Goal: Consume media (video, audio): Consume media (video, audio)

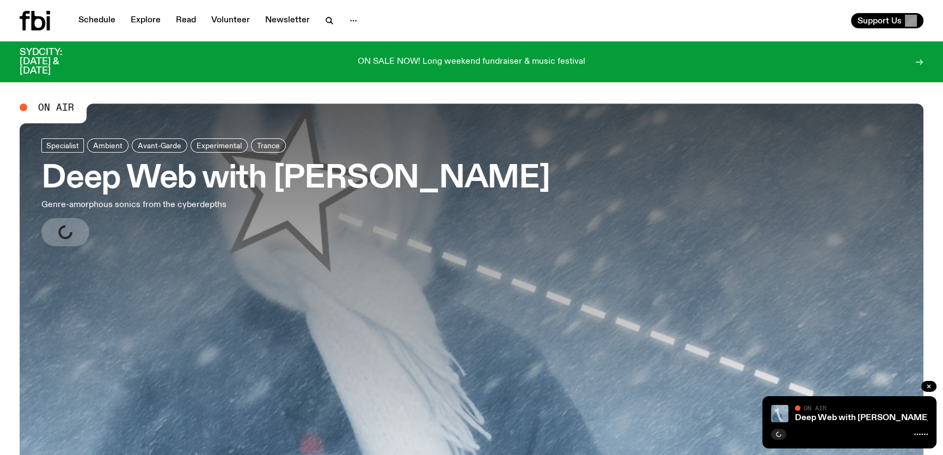
click at [788, 417] on div "Deep Web with Chuyi Wang On Air On Air" at bounding box center [849, 422] width 174 height 52
click at [798, 416] on link "Deep Web with Chuyi Wang" at bounding box center [862, 417] width 135 height 9
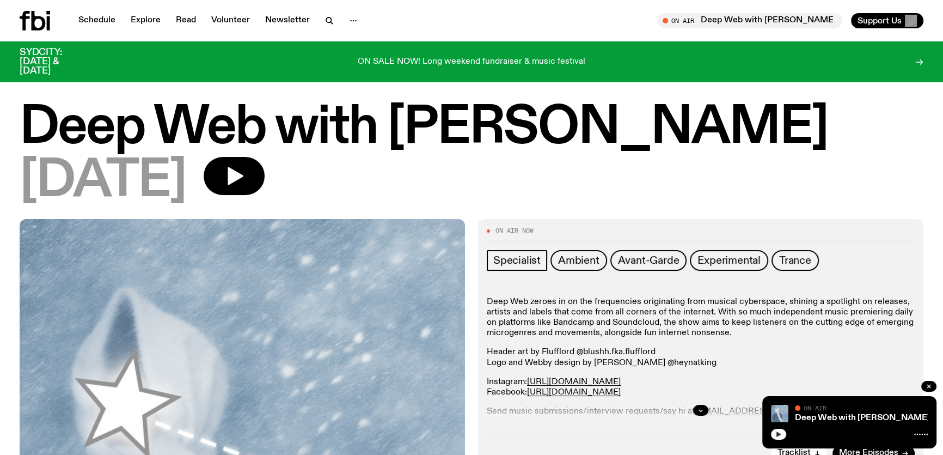
click at [783, 433] on button "button" at bounding box center [778, 434] width 15 height 11
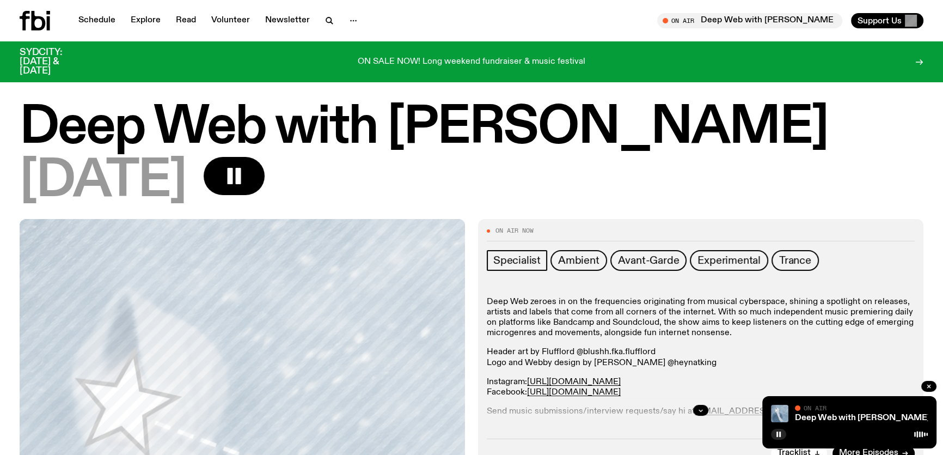
click at [45, 28] on icon at bounding box center [35, 21] width 30 height 20
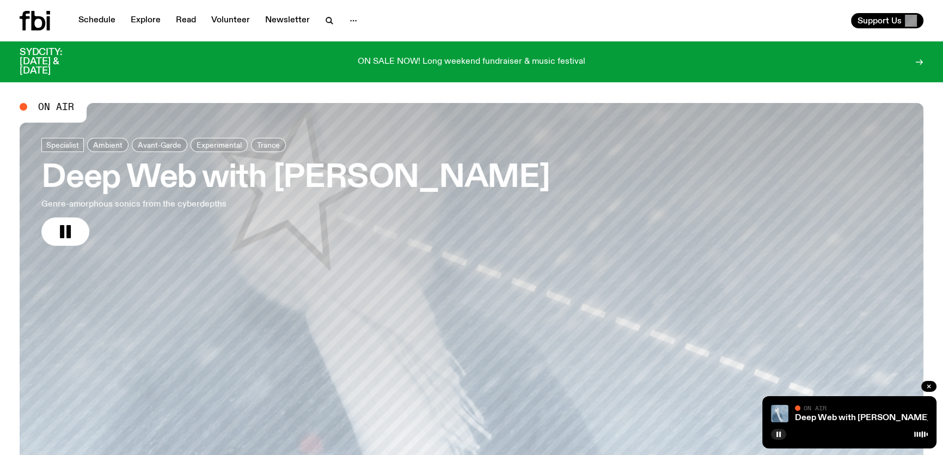
scroll to position [80, 0]
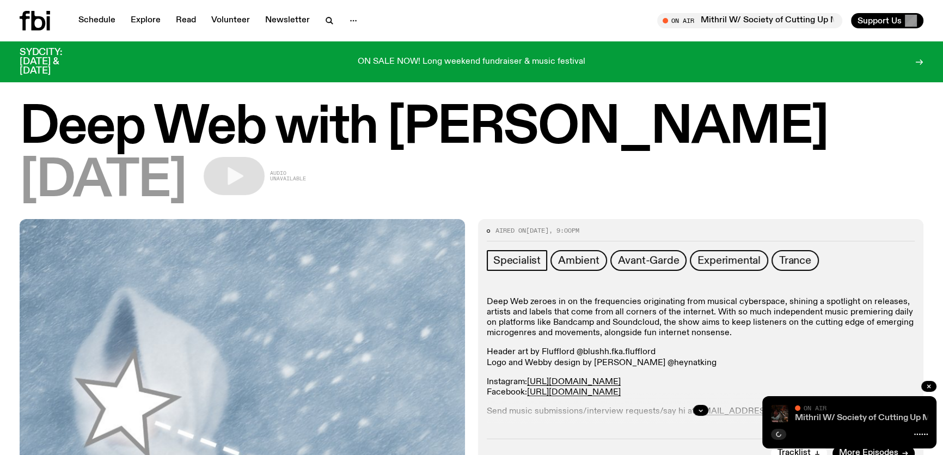
click at [821, 415] on link "Mithril W/ Society of Cutting Up Men (S.C.U.M) - Guest Programming!!" at bounding box center [932, 417] width 274 height 9
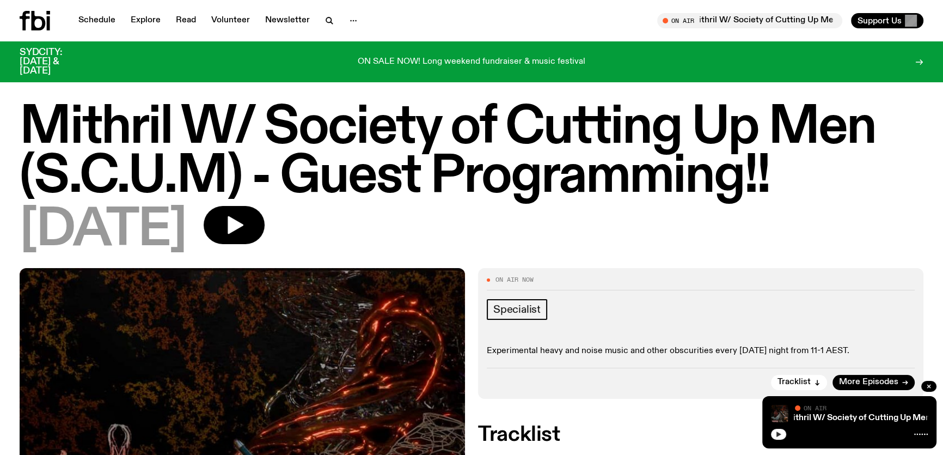
click at [781, 430] on button "button" at bounding box center [778, 434] width 15 height 11
click at [783, 437] on button "button" at bounding box center [778, 434] width 15 height 11
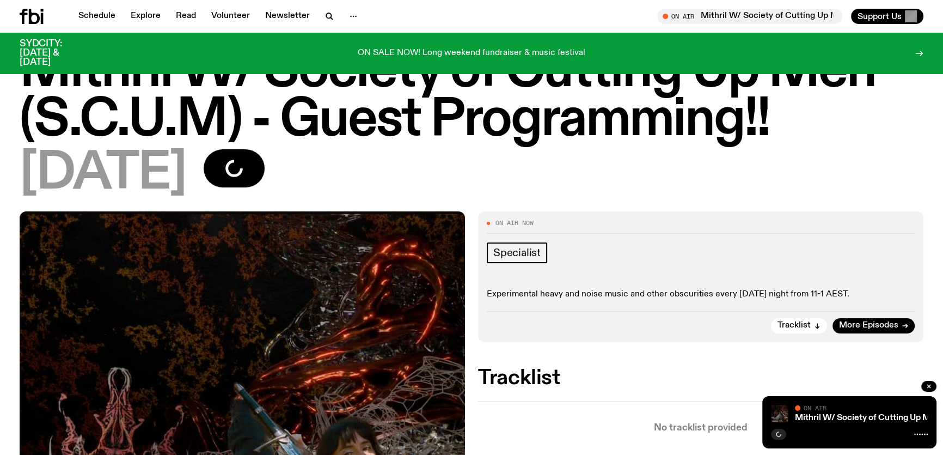
scroll to position [145, 0]
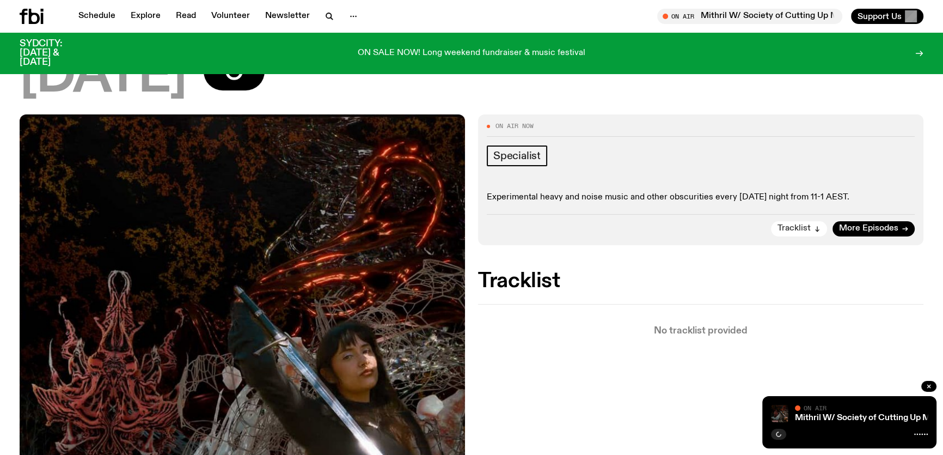
click at [802, 228] on span "Tracklist" at bounding box center [794, 228] width 33 height 8
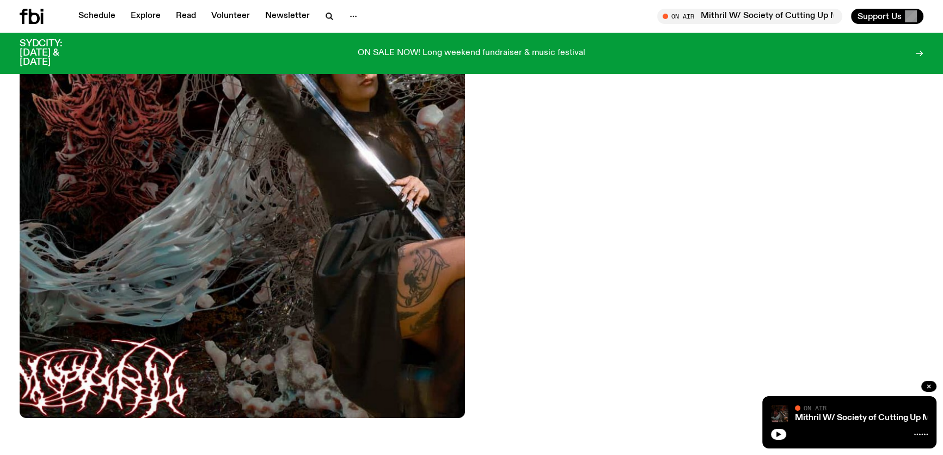
scroll to position [450, 0]
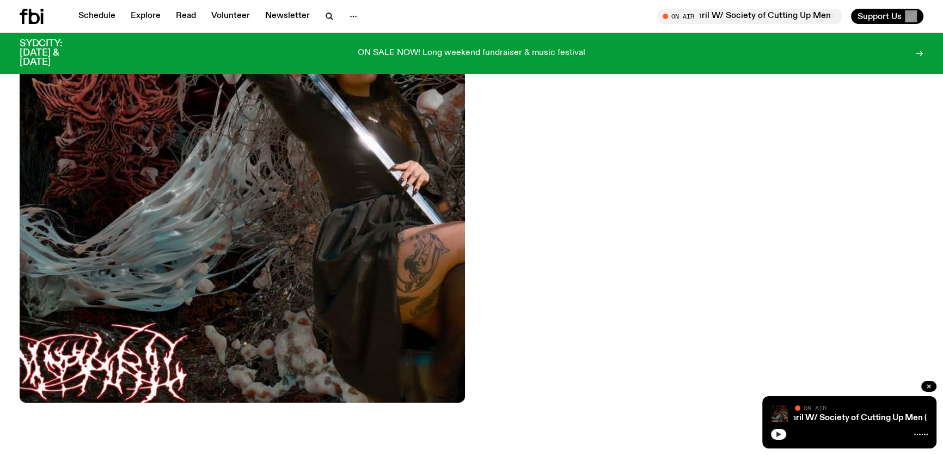
click at [785, 432] on button "button" at bounding box center [778, 434] width 15 height 11
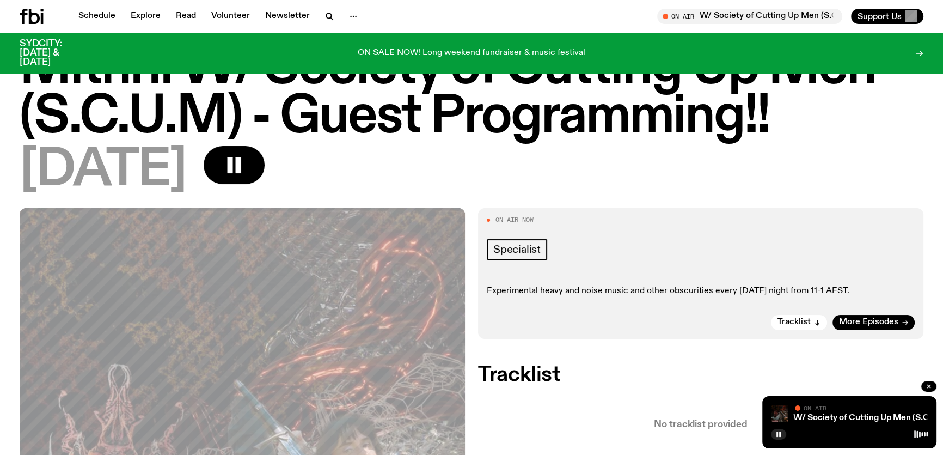
scroll to position [0, 0]
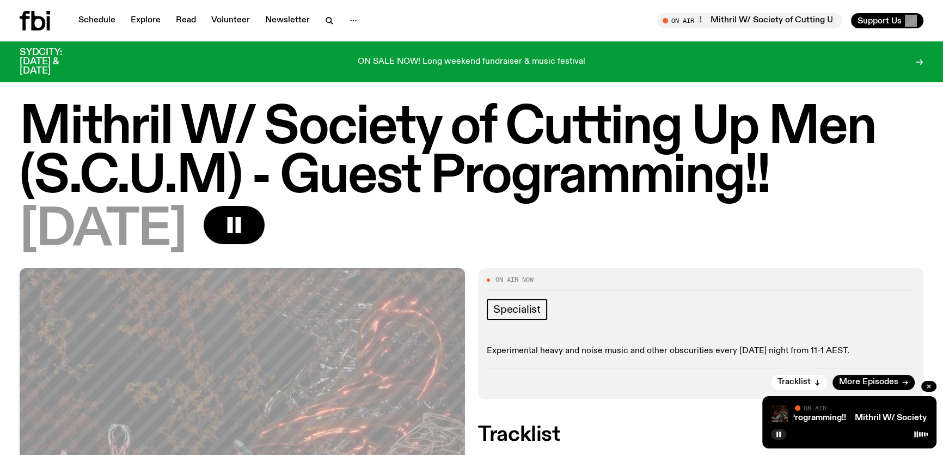
drag, startPoint x: 781, startPoint y: 255, endPoint x: 847, endPoint y: 252, distance: 66.0
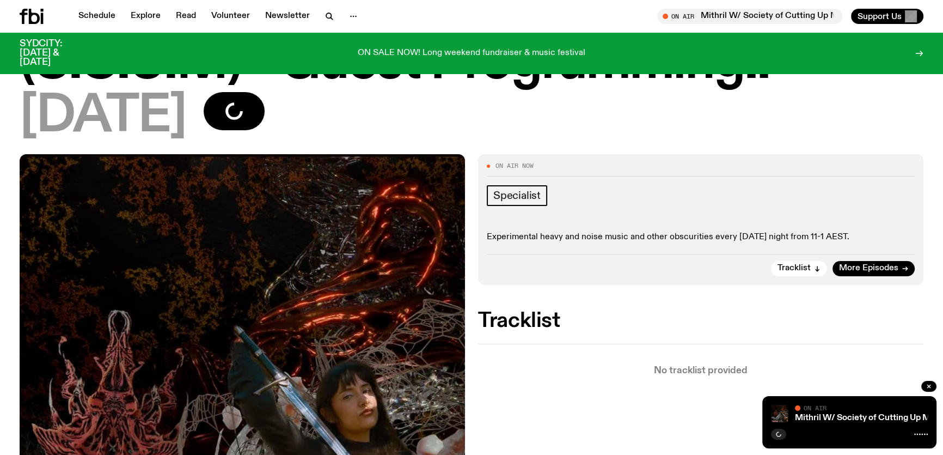
scroll to position [145, 0]
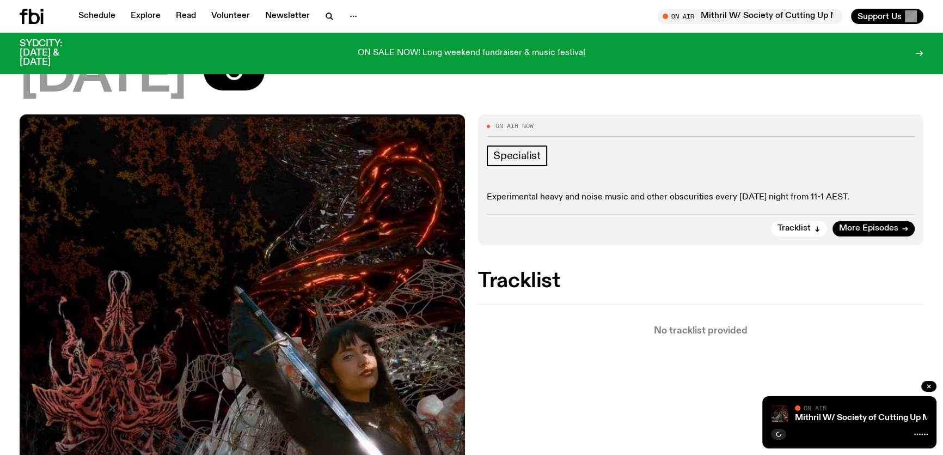
click at [59, 16] on div at bounding box center [46, 16] width 52 height 15
click at [35, 15] on icon at bounding box center [32, 16] width 24 height 15
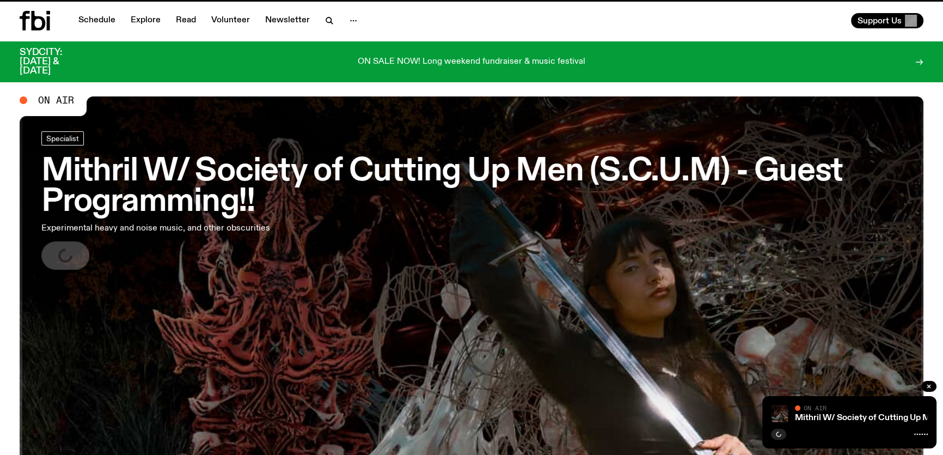
click at [522, 230] on link "Mithril W/ Society of Cutting Up Men (S.C.U.M) - Guest Programming!! Experiment…" at bounding box center [471, 200] width 860 height 138
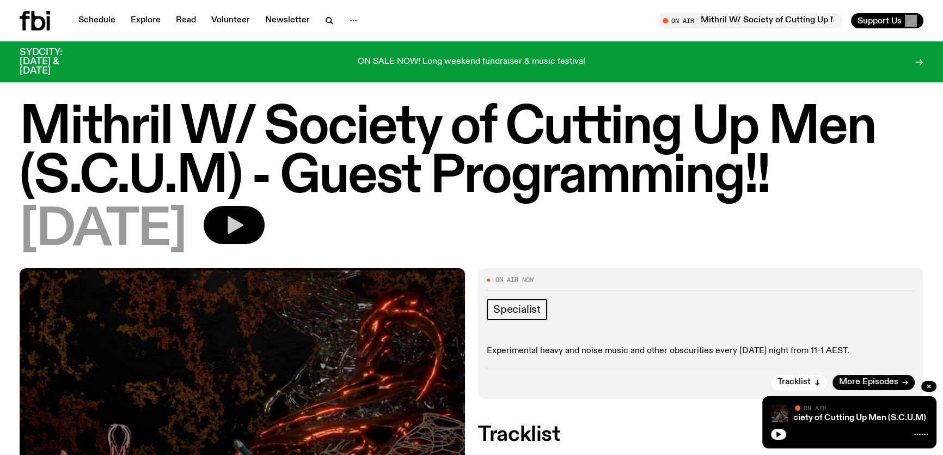
click at [245, 219] on icon "button" at bounding box center [234, 225] width 22 height 22
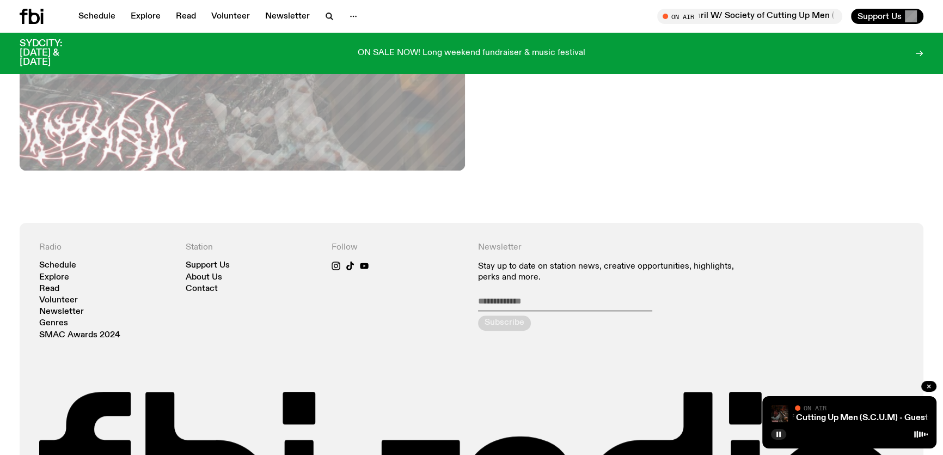
scroll to position [685, 0]
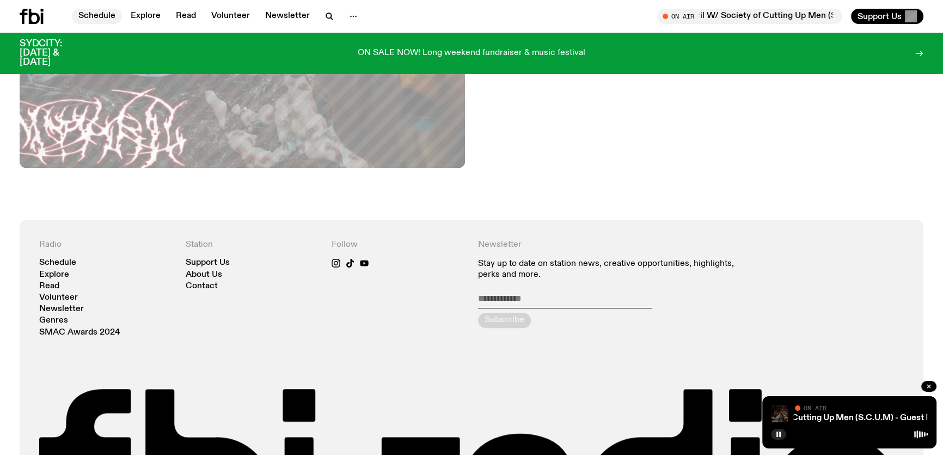
click at [89, 14] on link "Schedule" at bounding box center [97, 16] width 50 height 15
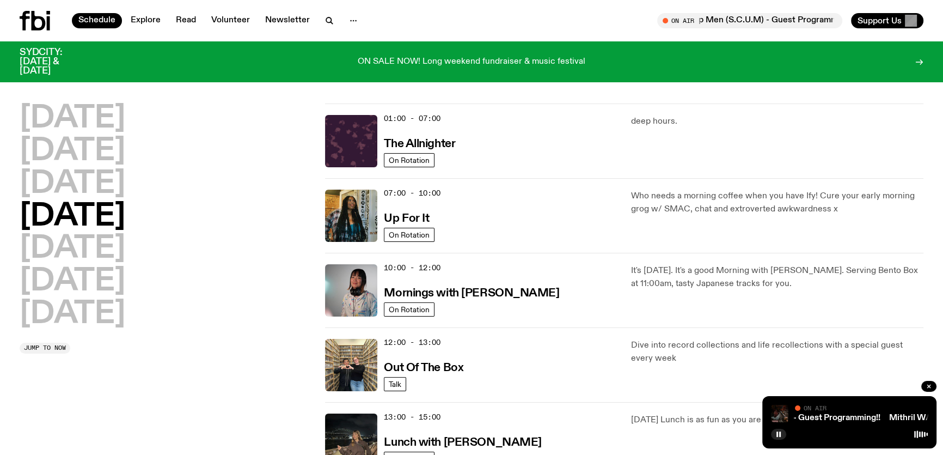
click at [836, 408] on div "On Air" at bounding box center [861, 409] width 133 height 8
click at [820, 415] on link "Mithril W/ Society of Cutting Up Men (S.C.U.M) - Guest Programming!!" at bounding box center [737, 417] width 274 height 9
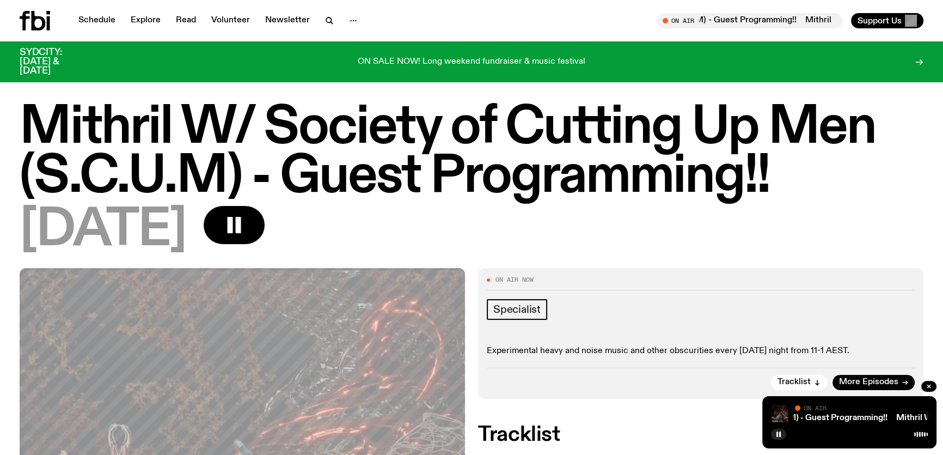
click at [915, 432] on div at bounding box center [921, 434] width 14 height 9
drag, startPoint x: 914, startPoint y: 432, endPoint x: 900, endPoint y: 430, distance: 14.3
click at [900, 430] on div at bounding box center [849, 432] width 157 height 13
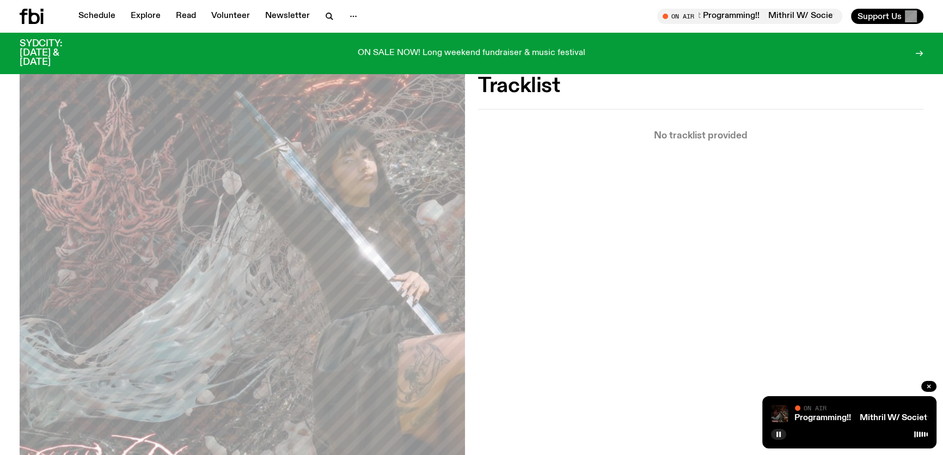
scroll to position [339, 0]
click at [781, 418] on img at bounding box center [779, 413] width 17 height 17
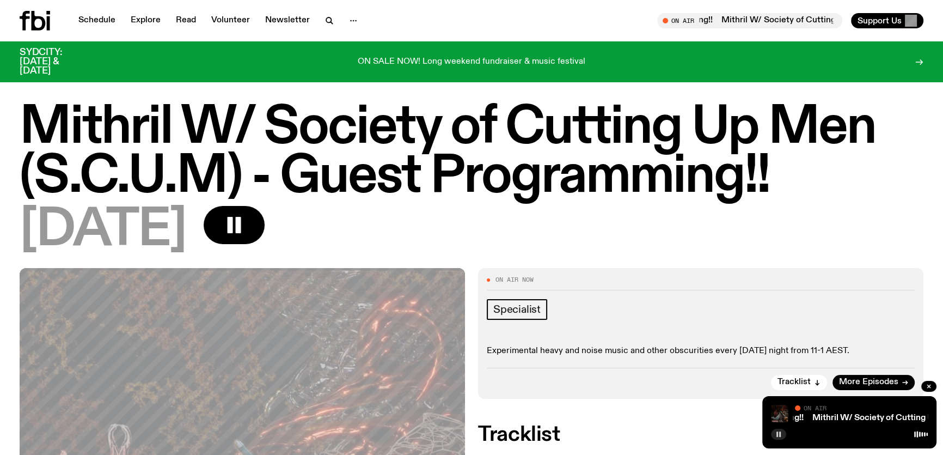
click at [782, 430] on button "button" at bounding box center [778, 434] width 15 height 11
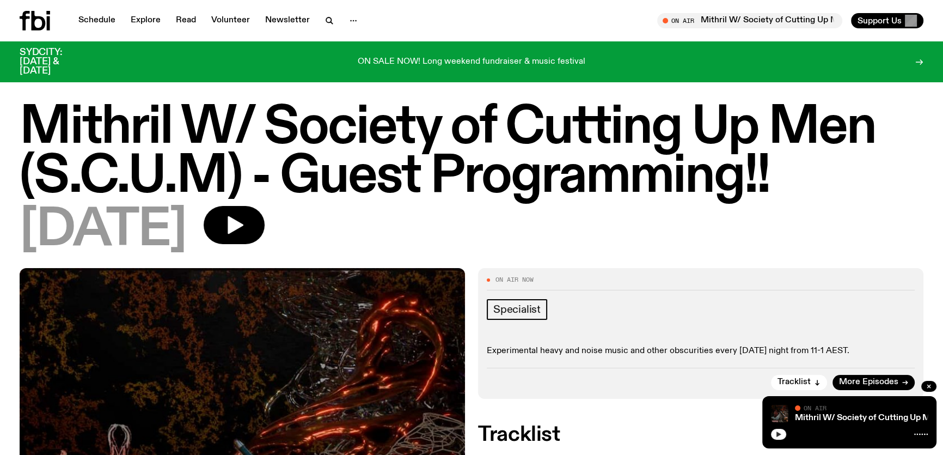
click at [774, 431] on button "button" at bounding box center [778, 434] width 15 height 11
click at [773, 437] on button "button" at bounding box center [778, 434] width 15 height 11
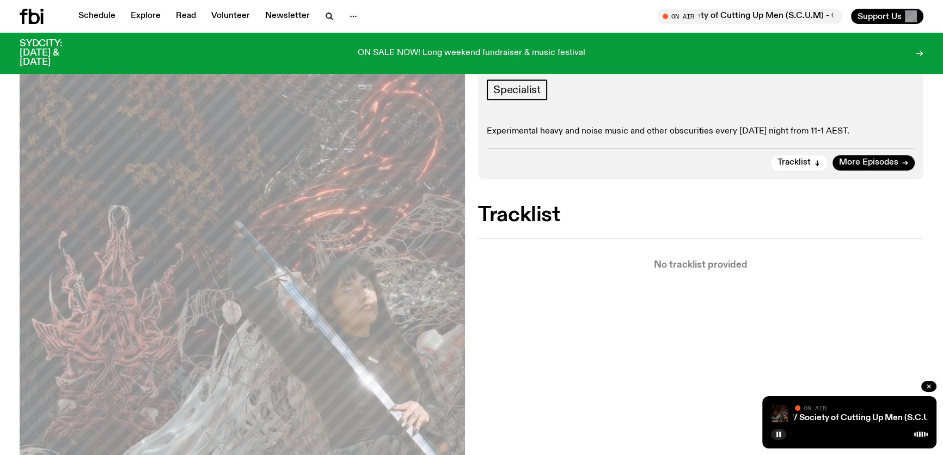
scroll to position [241, 0]
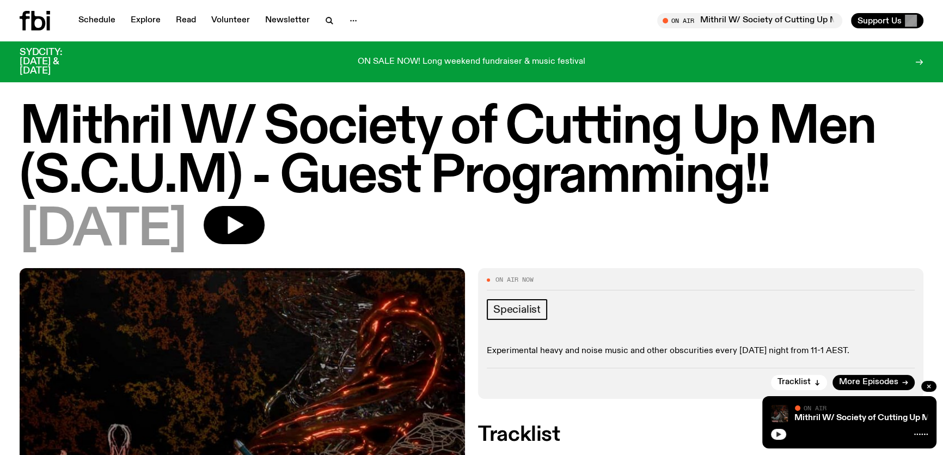
click at [780, 436] on icon "button" at bounding box center [778, 434] width 7 height 7
click at [699, 433] on icon "button" at bounding box center [779, 433] width 5 height 5
click at [699, 432] on button "button" at bounding box center [778, 434] width 15 height 11
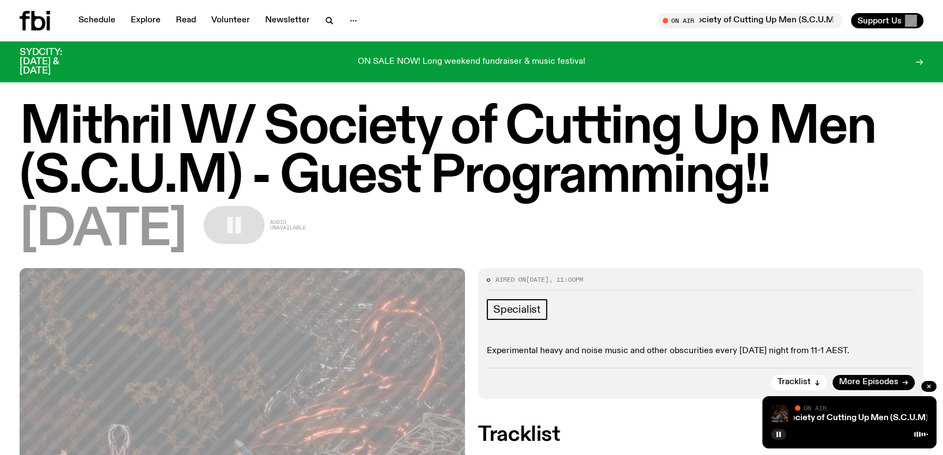
click at [46, 20] on icon at bounding box center [35, 21] width 30 height 20
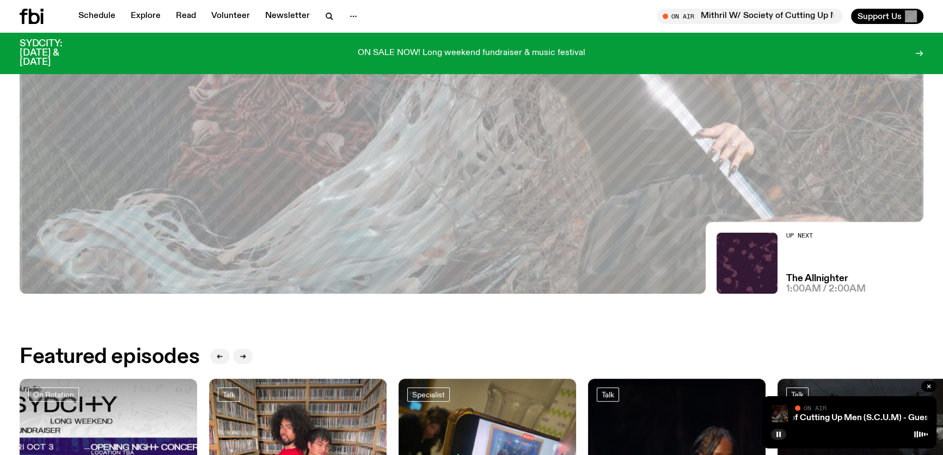
scroll to position [392, 0]
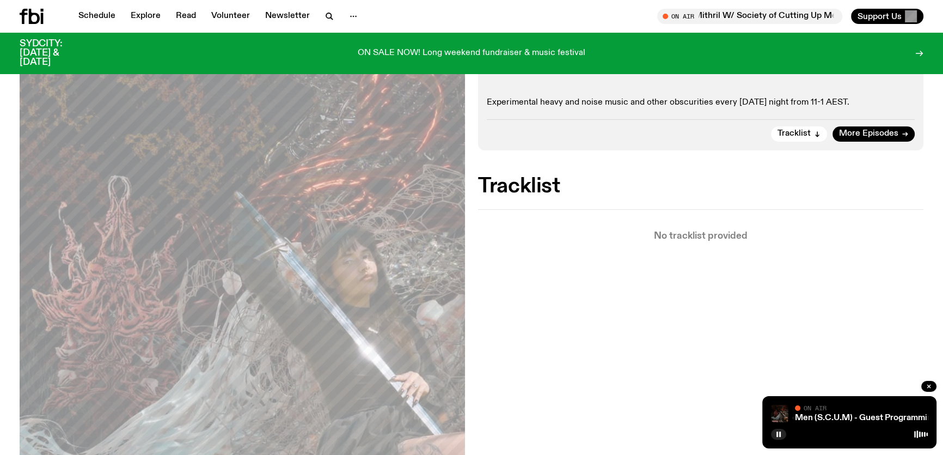
scroll to position [239, 0]
click at [699, 142] on div "Aired on 04.09.25 , 11:00pm Specialist Experimental heavy and noise music and o…" at bounding box center [700, 85] width 445 height 131
click at [699, 136] on span "Tracklist" at bounding box center [794, 134] width 33 height 8
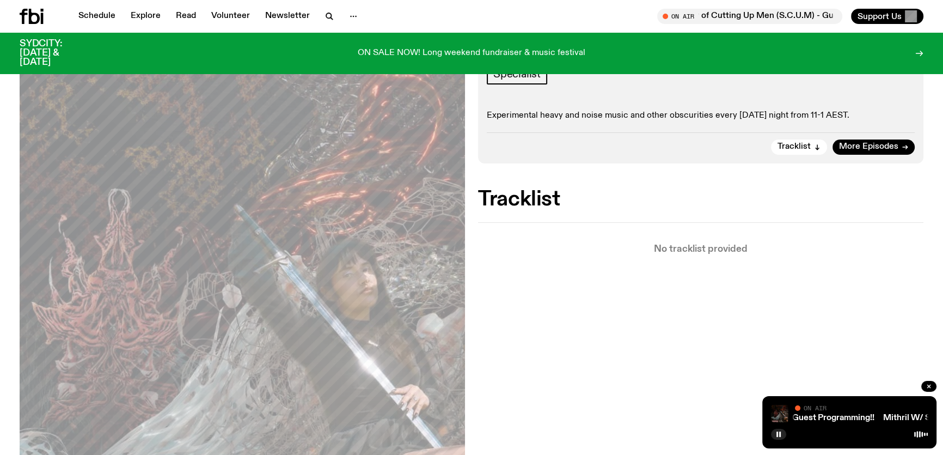
scroll to position [0, 0]
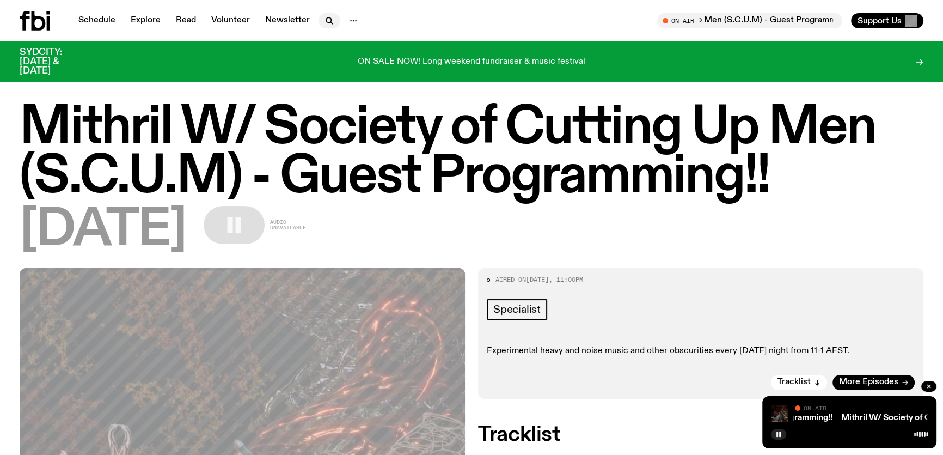
click at [327, 18] on icon "button" at bounding box center [328, 19] width 5 height 5
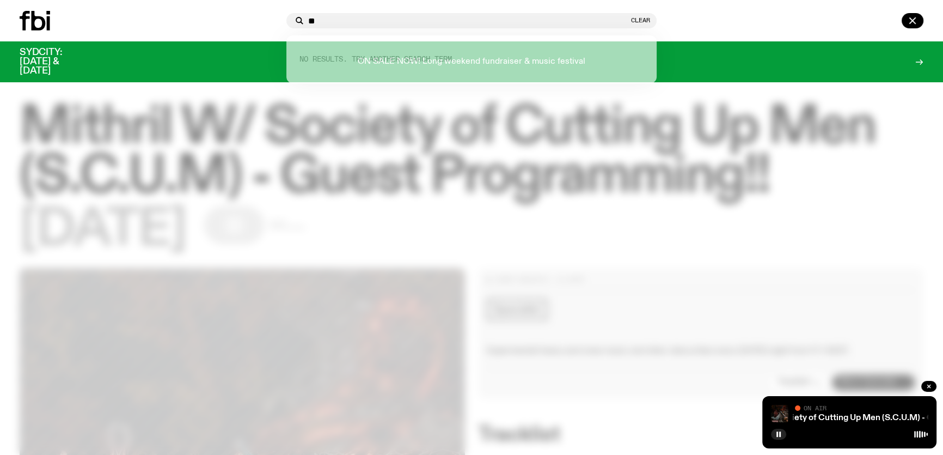
type input "*"
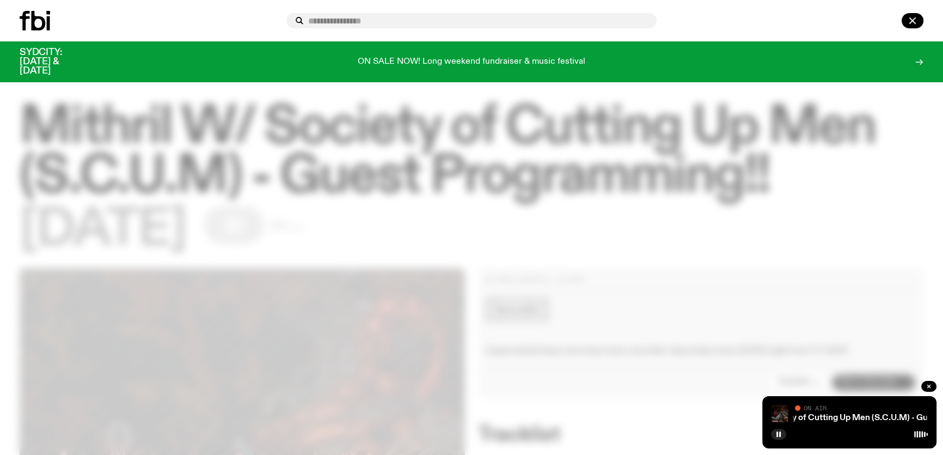
click at [699, 26] on div at bounding box center [792, 20] width 262 height 15
click at [39, 20] on icon at bounding box center [35, 21] width 30 height 20
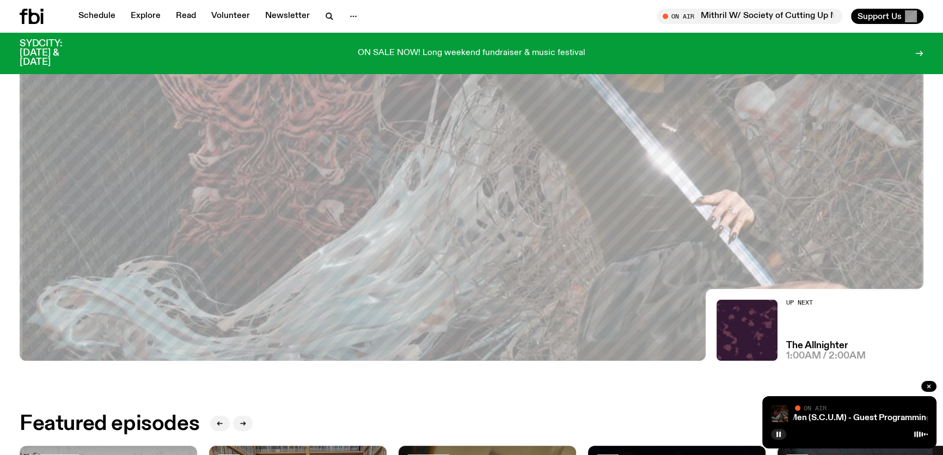
scroll to position [292, 0]
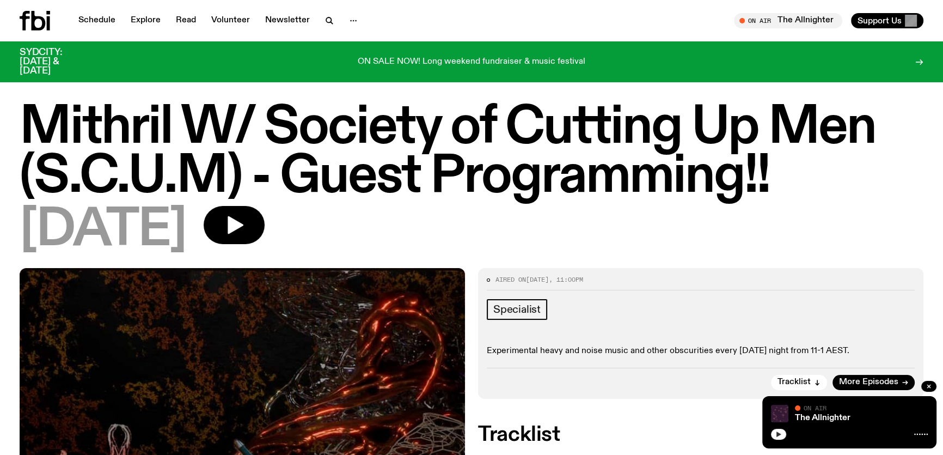
click at [774, 434] on button "button" at bounding box center [778, 434] width 15 height 11
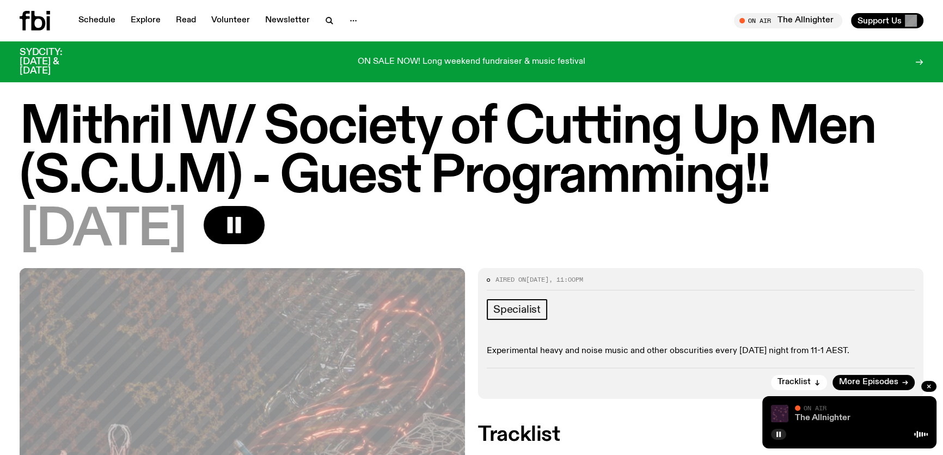
click at [835, 416] on link "The Allnighter" at bounding box center [823, 417] width 56 height 9
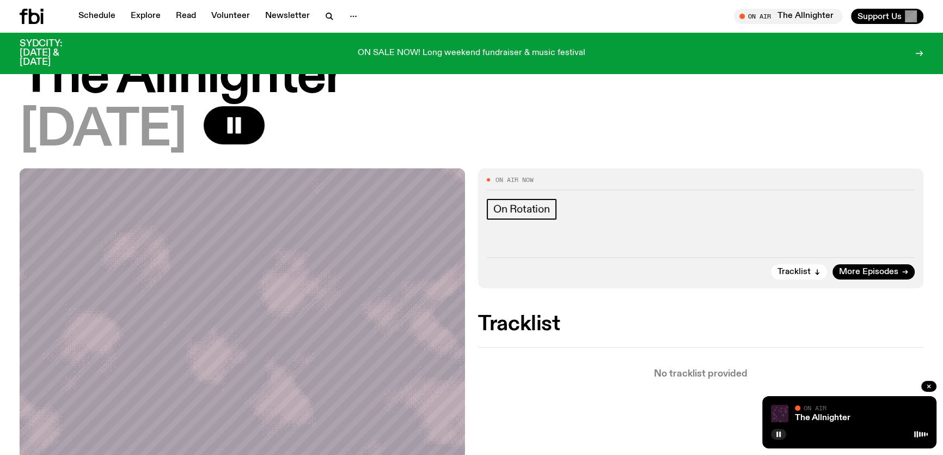
scroll to position [145, 0]
